Goal: Information Seeking & Learning: Learn about a topic

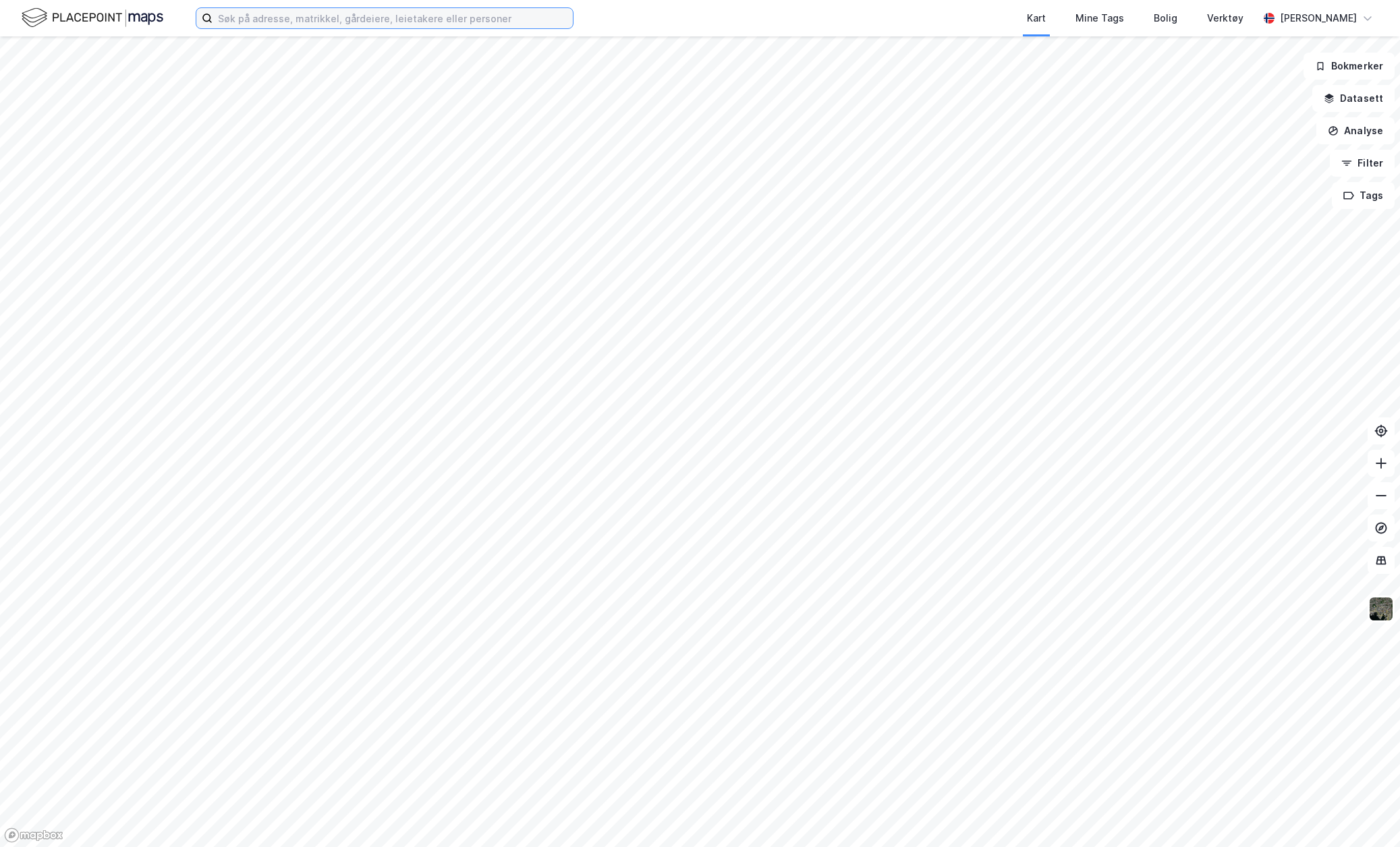
click at [246, 27] on input at bounding box center [392, 18] width 360 height 21
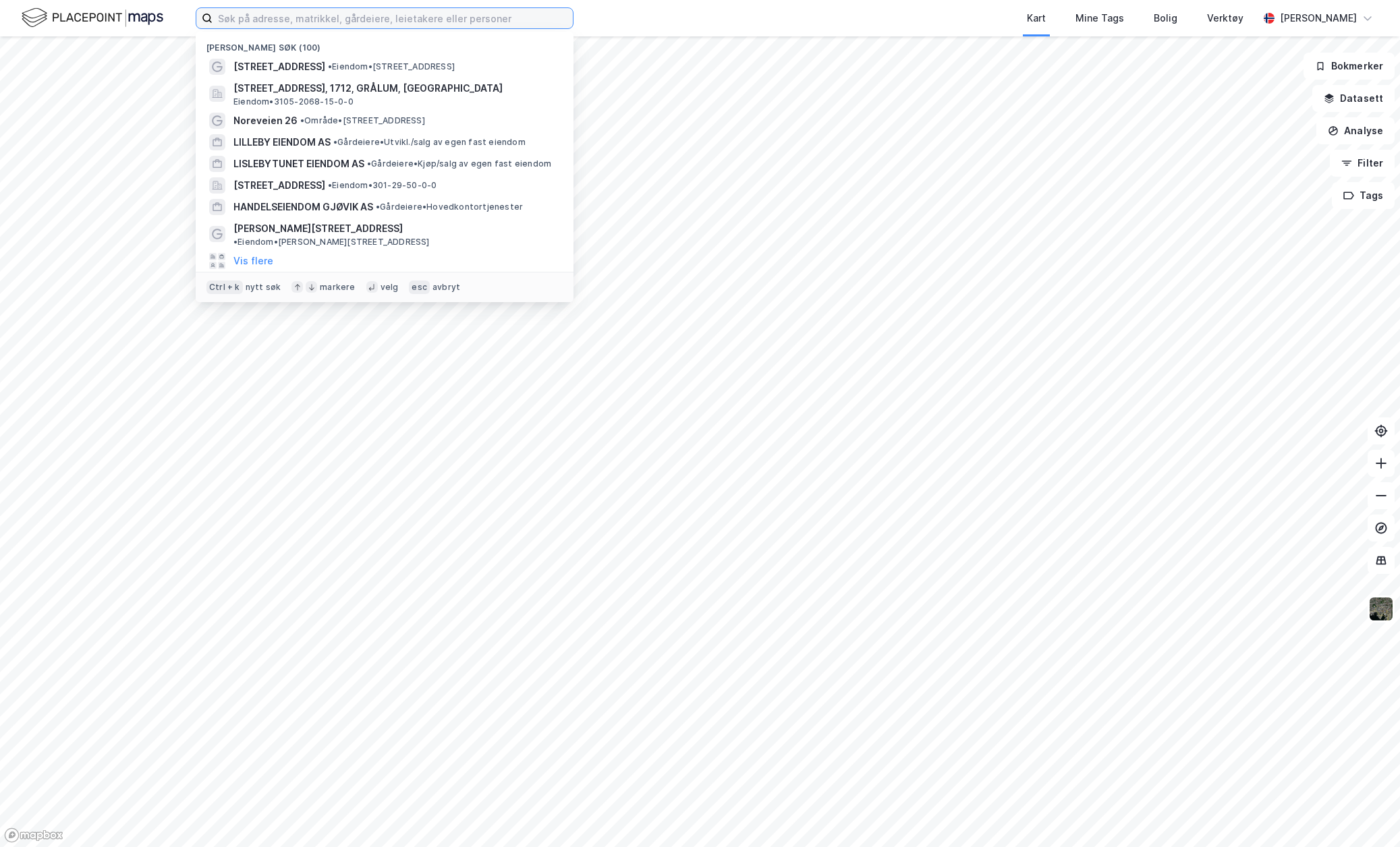
paste input "2068/15 i [GEOGRAPHIC_DATA]"
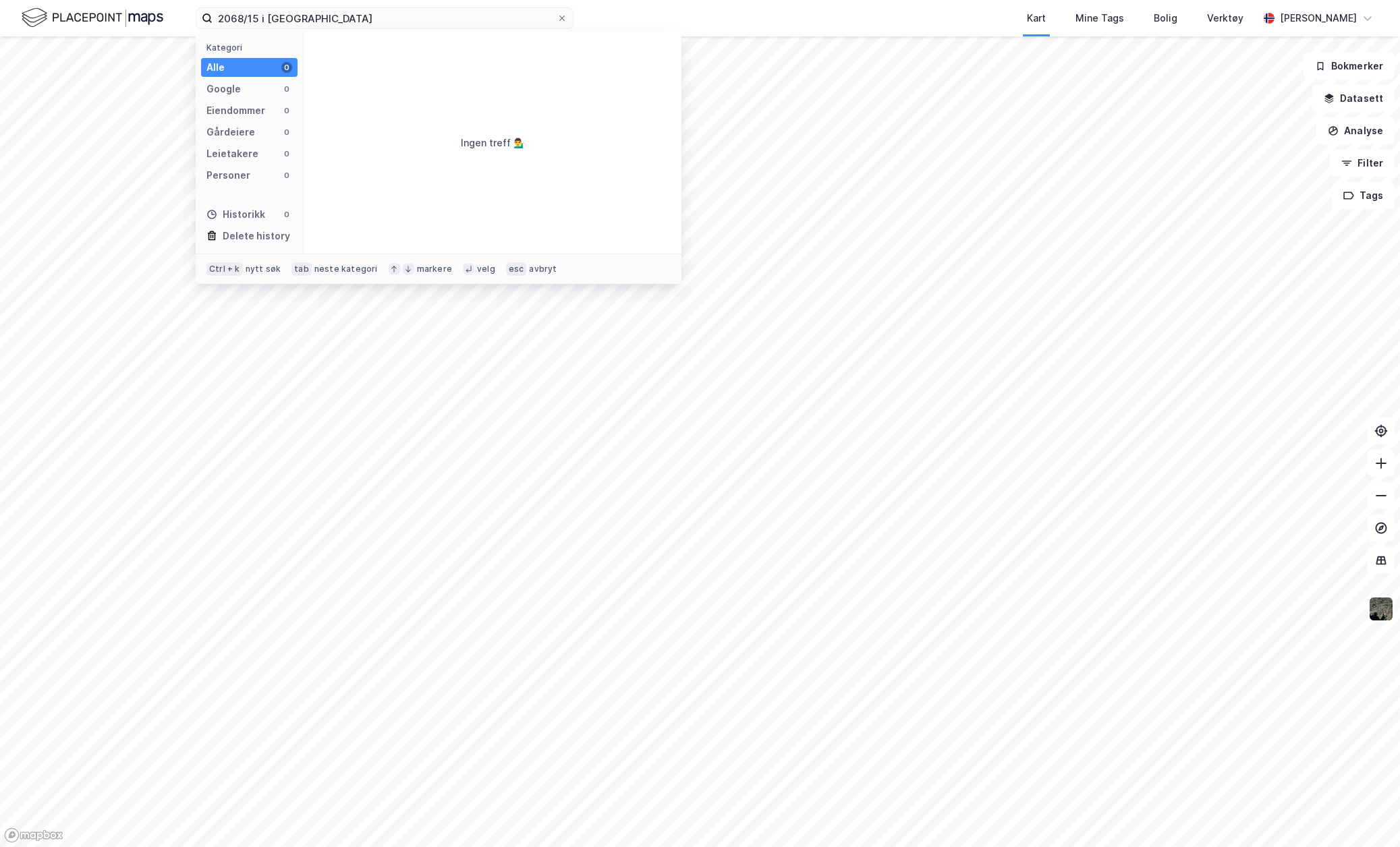
click at [806, 8] on div "Kart Mine Tags Bolig Verktøy" at bounding box center [948, 18] width 620 height 36
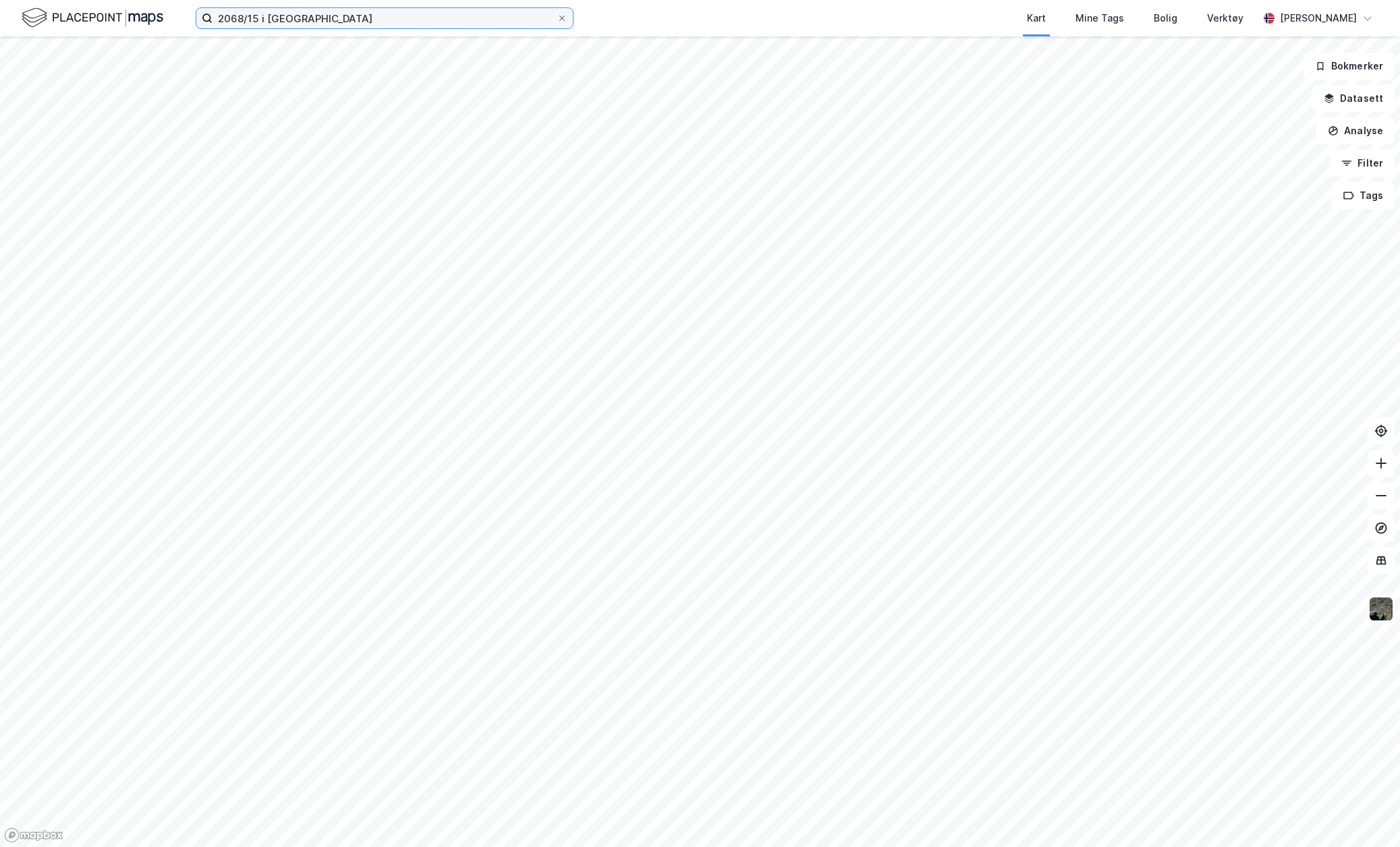
click at [254, 19] on input "2068/15 i [GEOGRAPHIC_DATA]" at bounding box center [384, 18] width 344 height 21
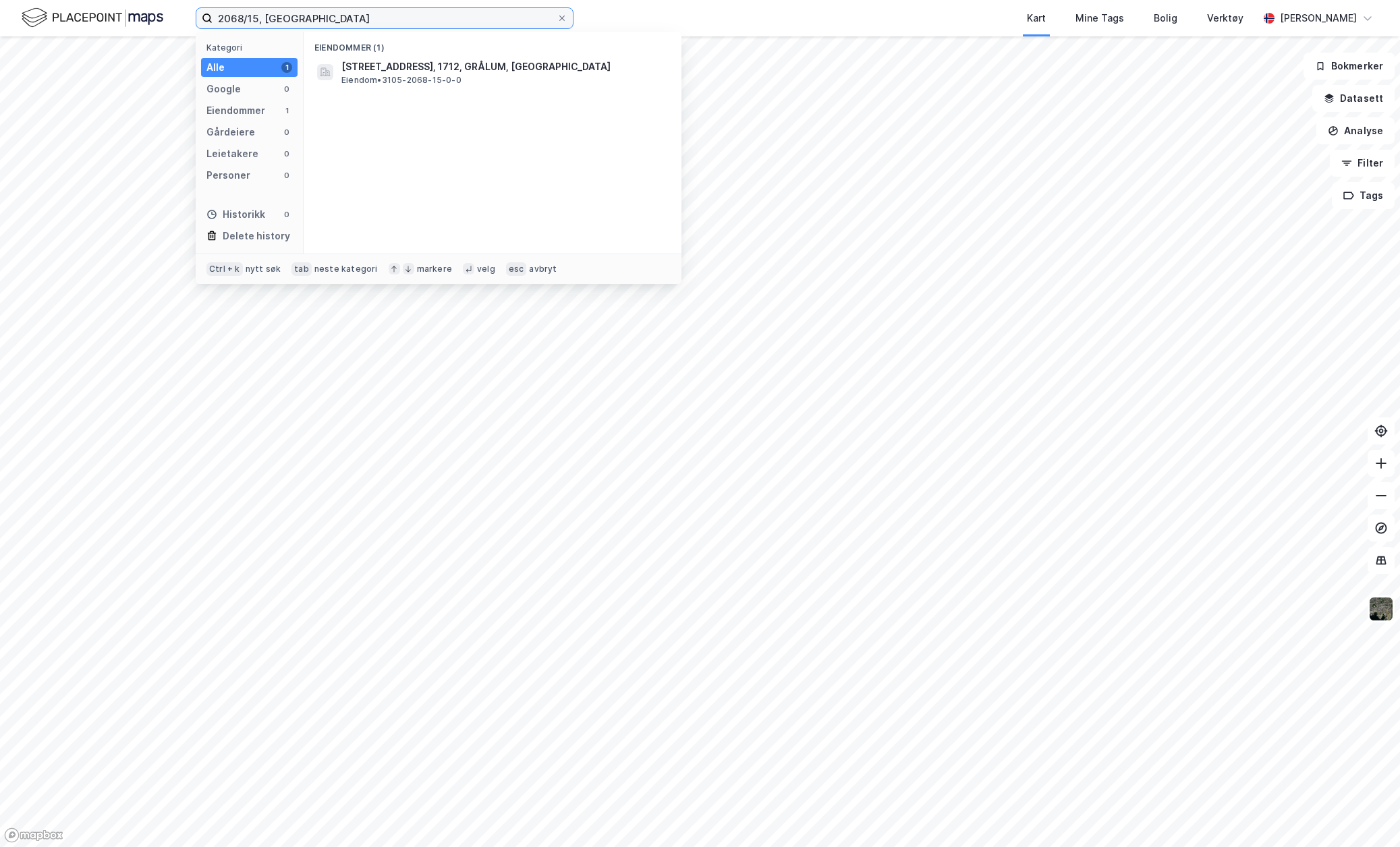
type input "2068/15, [GEOGRAPHIC_DATA]"
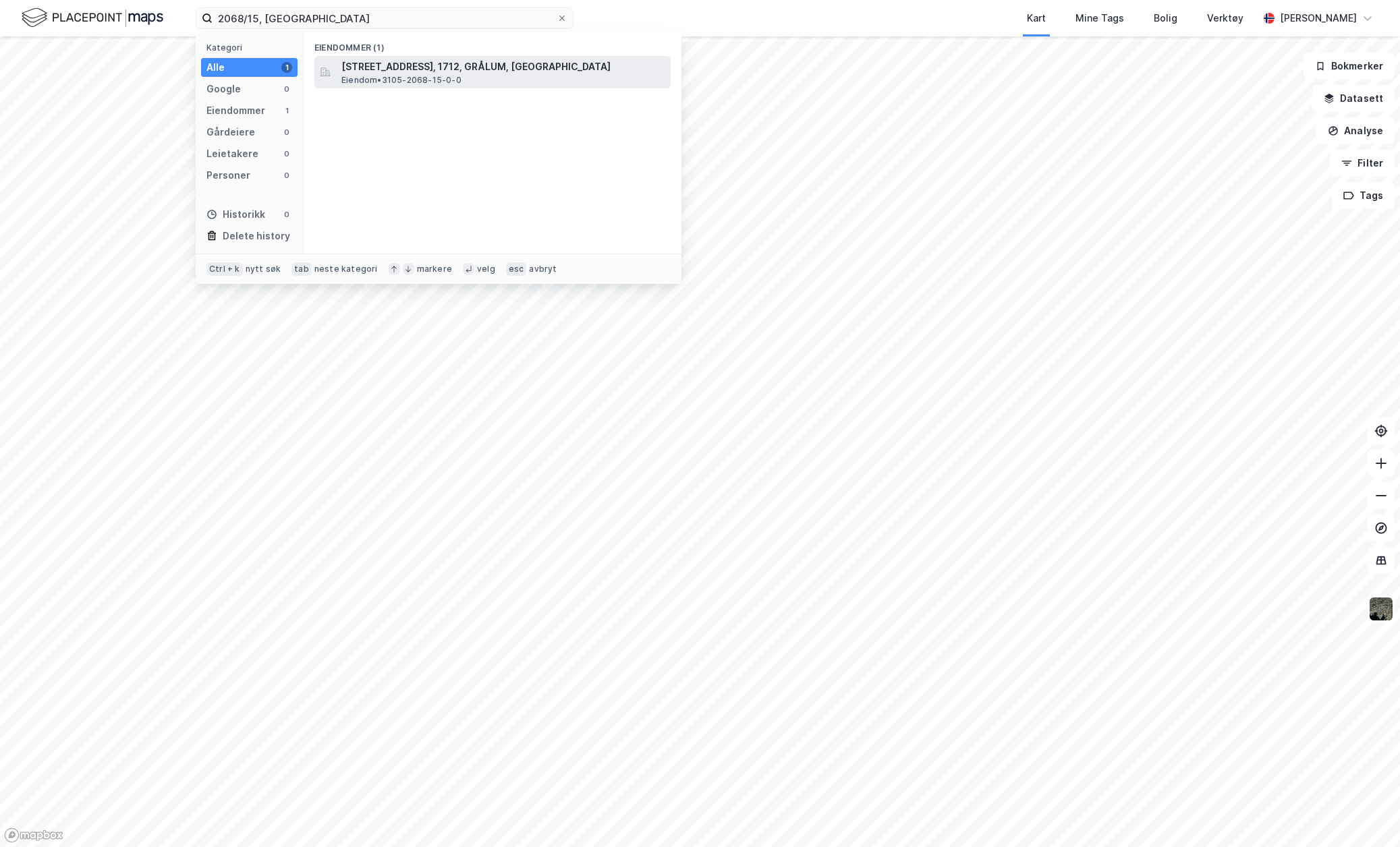
click at [420, 75] on span "Eiendom • 3105-2068-15-0-0" at bounding box center [401, 79] width 120 height 11
